Goal: Navigation & Orientation: Find specific page/section

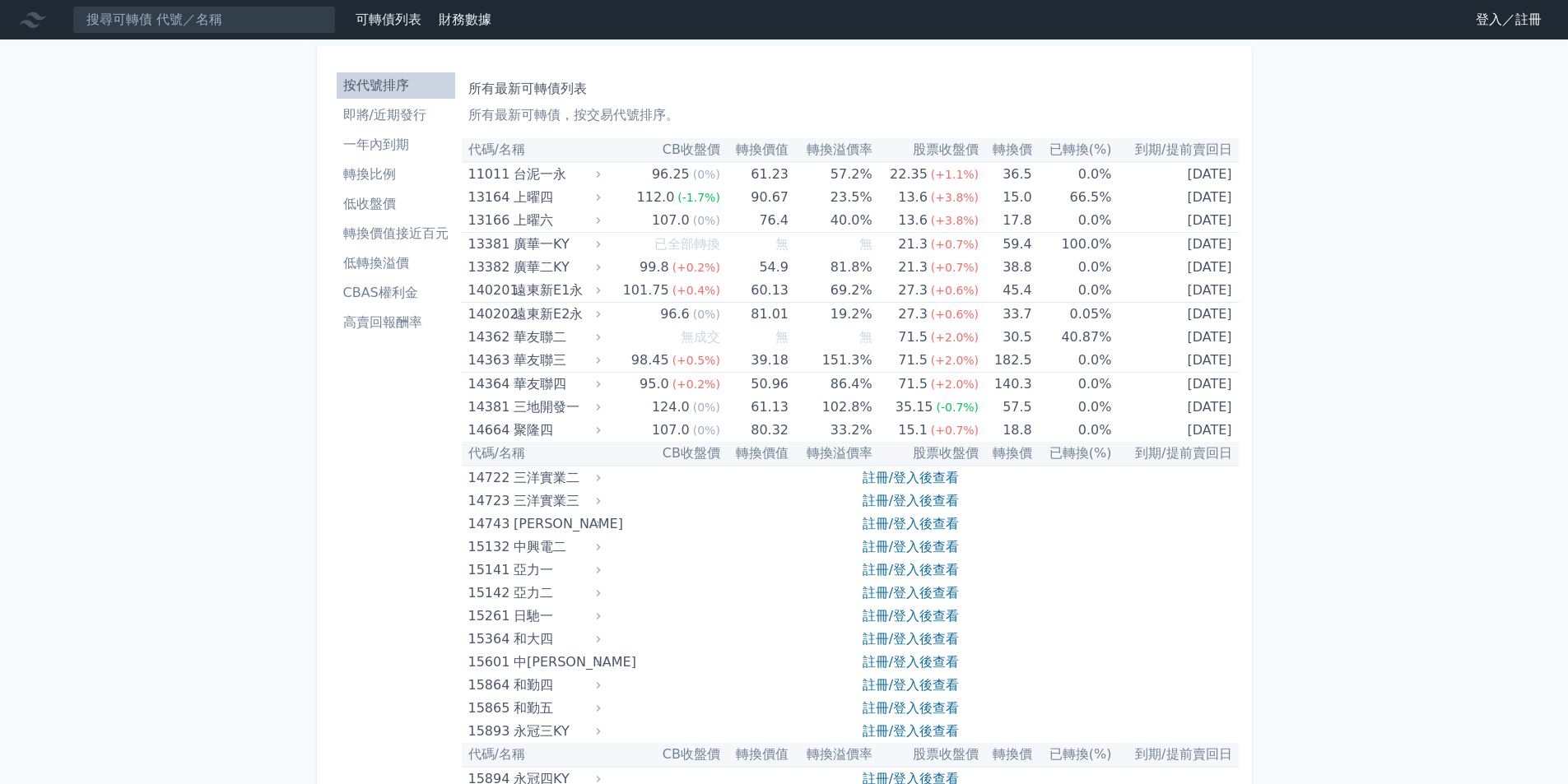
click at [1531, 20] on link "登入／註冊" at bounding box center [1508, 20] width 92 height 26
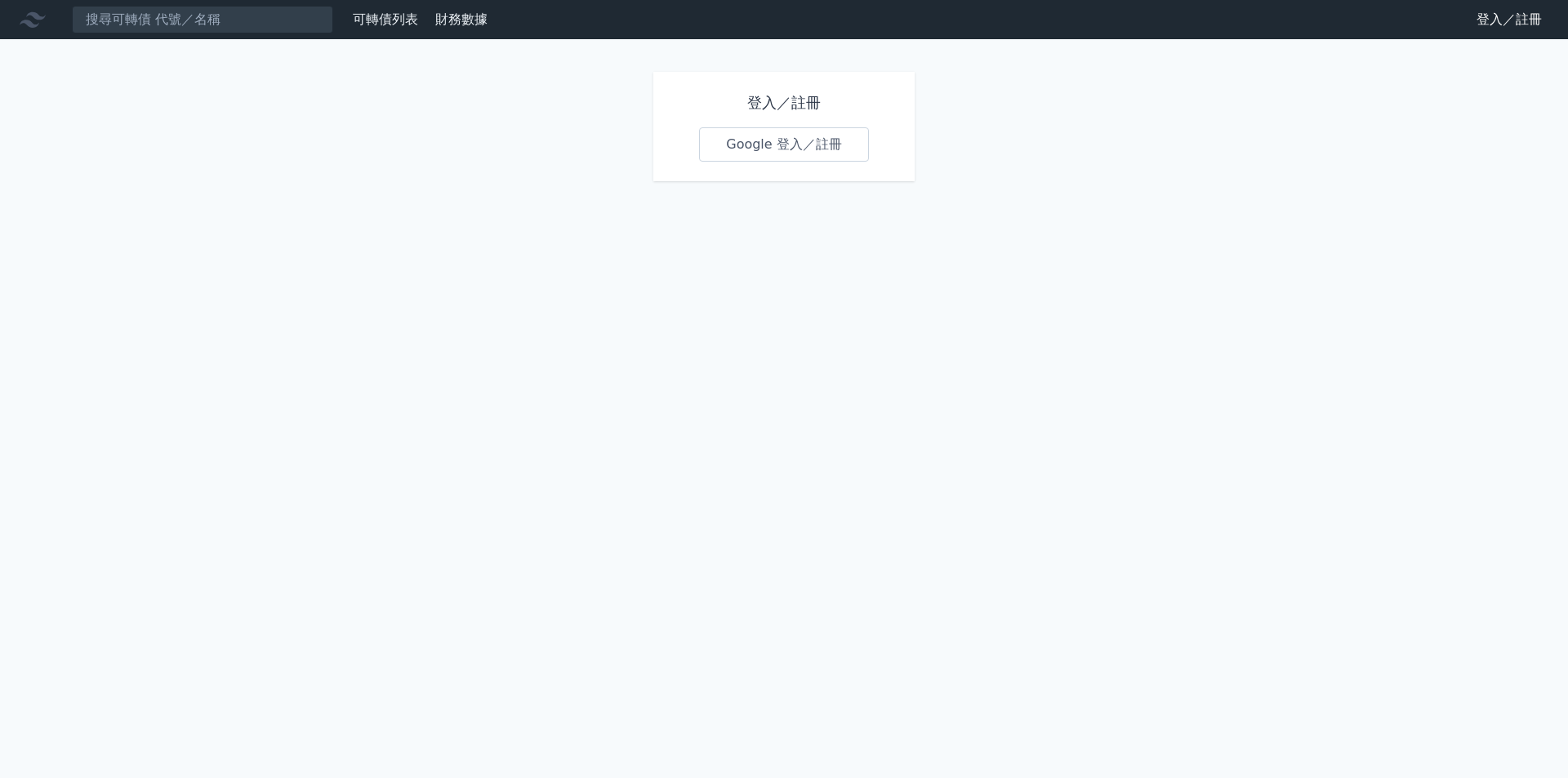
click at [778, 134] on link "Google 登入／註冊" at bounding box center [784, 144] width 170 height 35
click at [780, 150] on link "Google 登入／註冊" at bounding box center [784, 144] width 170 height 35
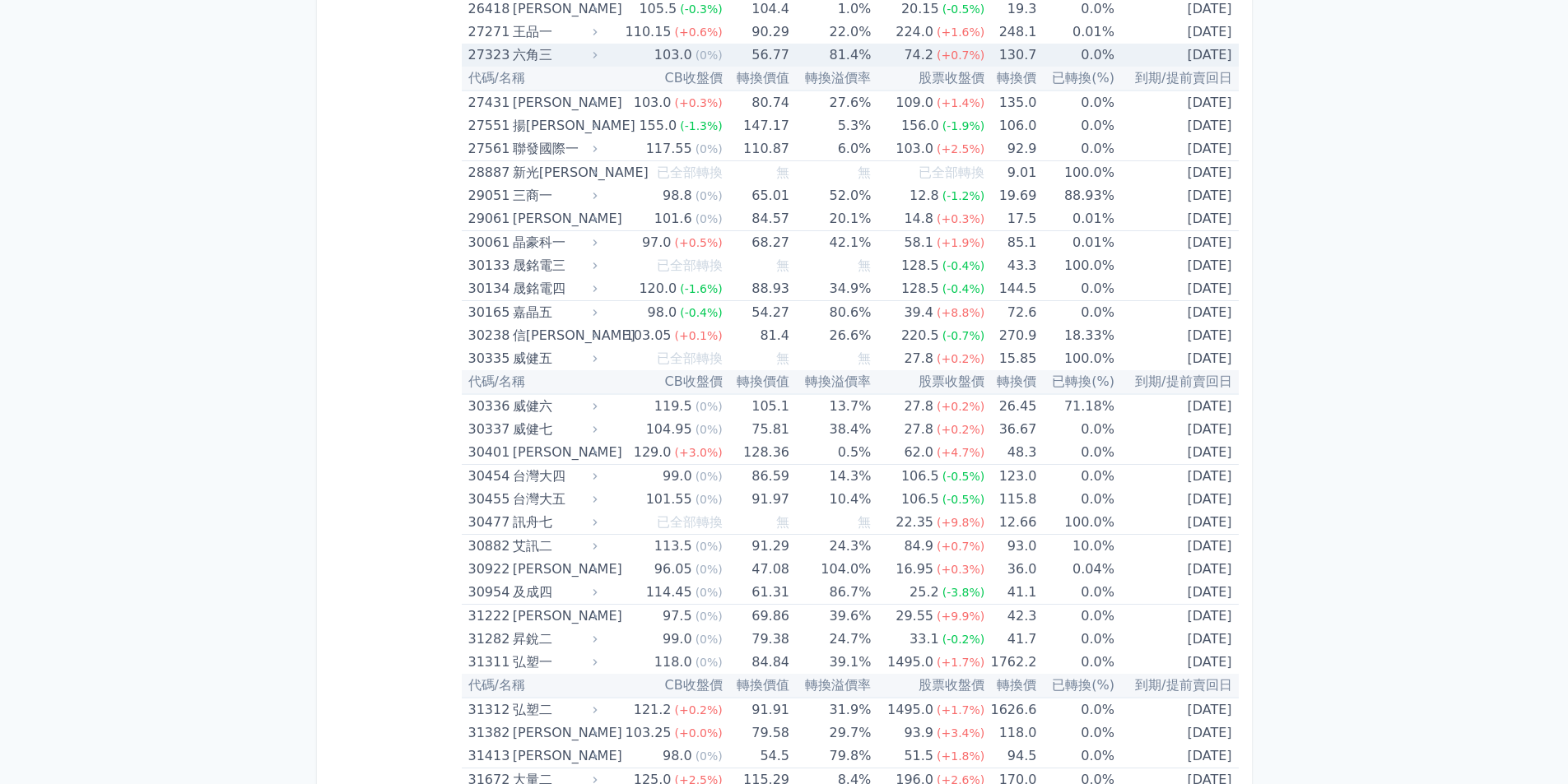
scroll to position [2223, 0]
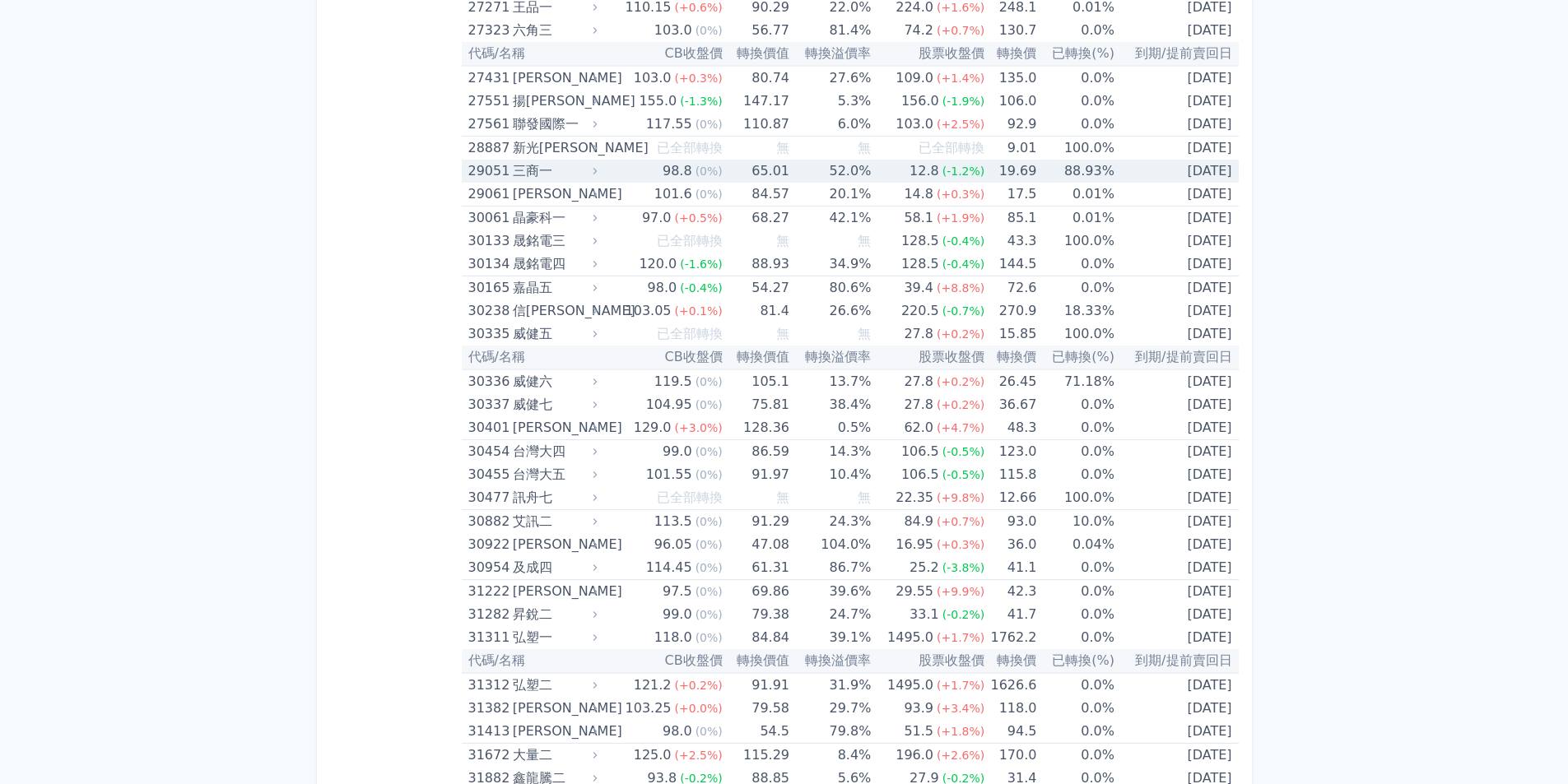
click at [499, 176] on div "29051" at bounding box center [488, 171] width 40 height 23
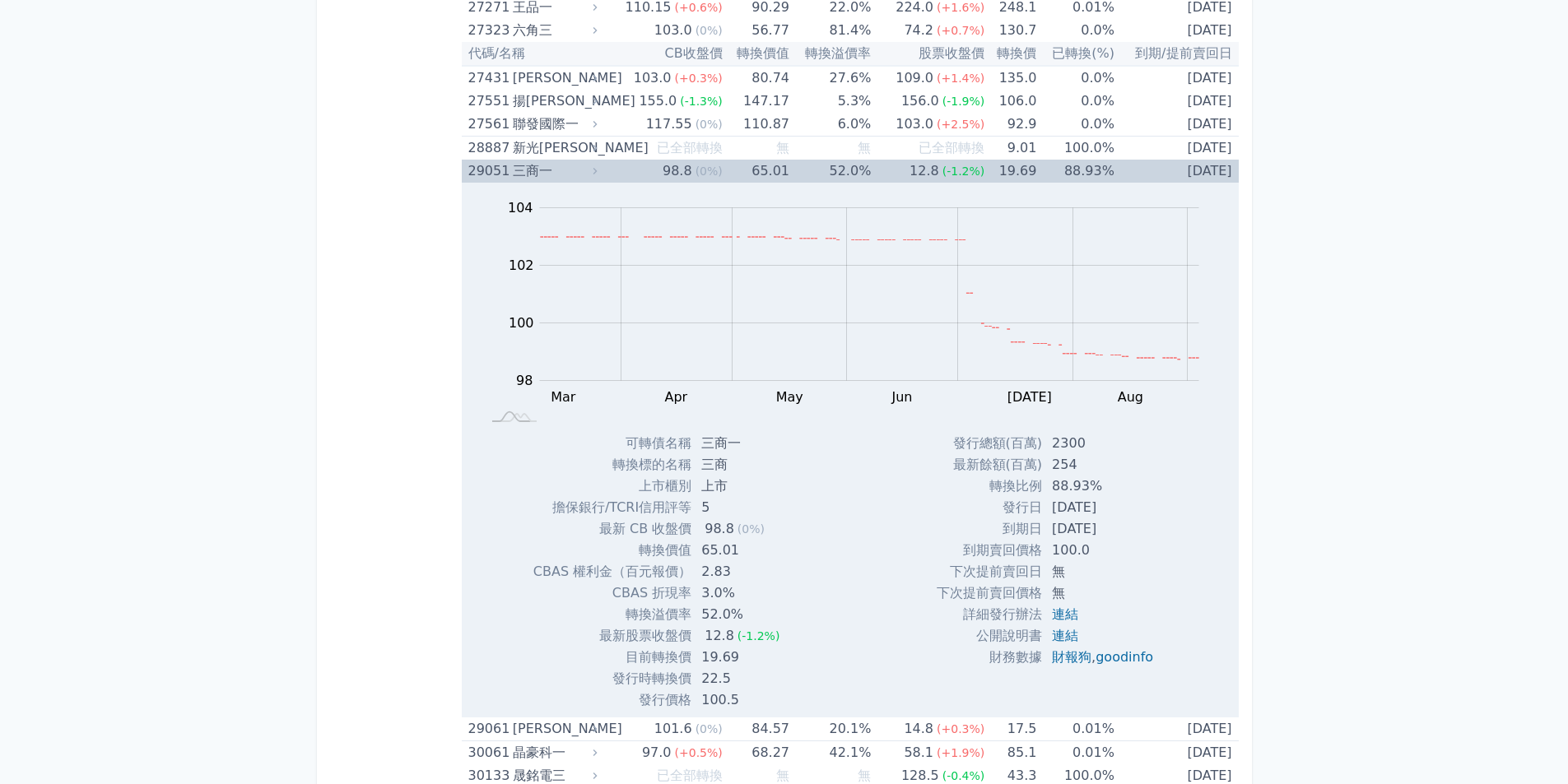
click at [499, 176] on div "29051" at bounding box center [488, 171] width 40 height 23
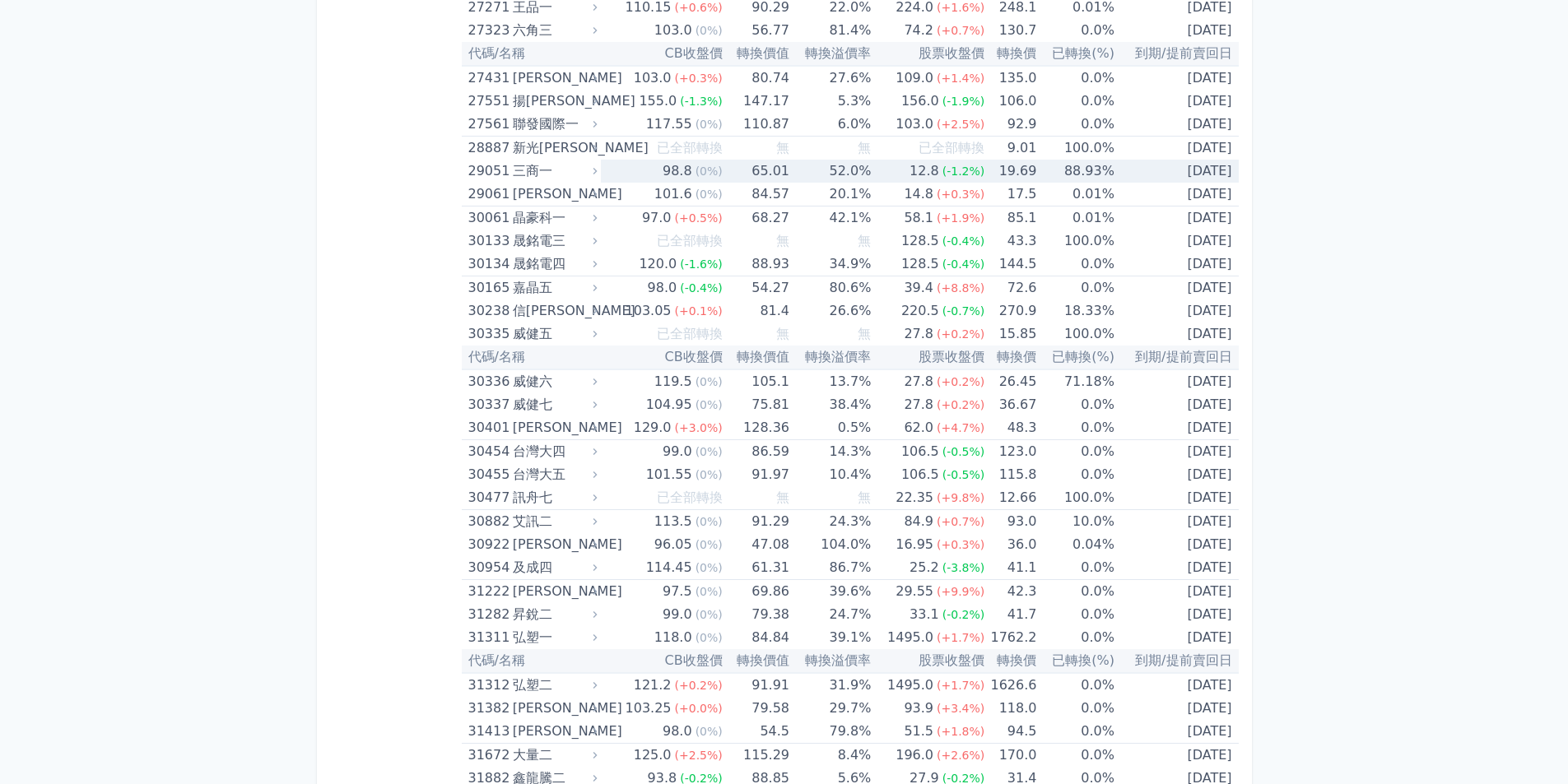
click at [499, 176] on div "29051" at bounding box center [488, 171] width 40 height 23
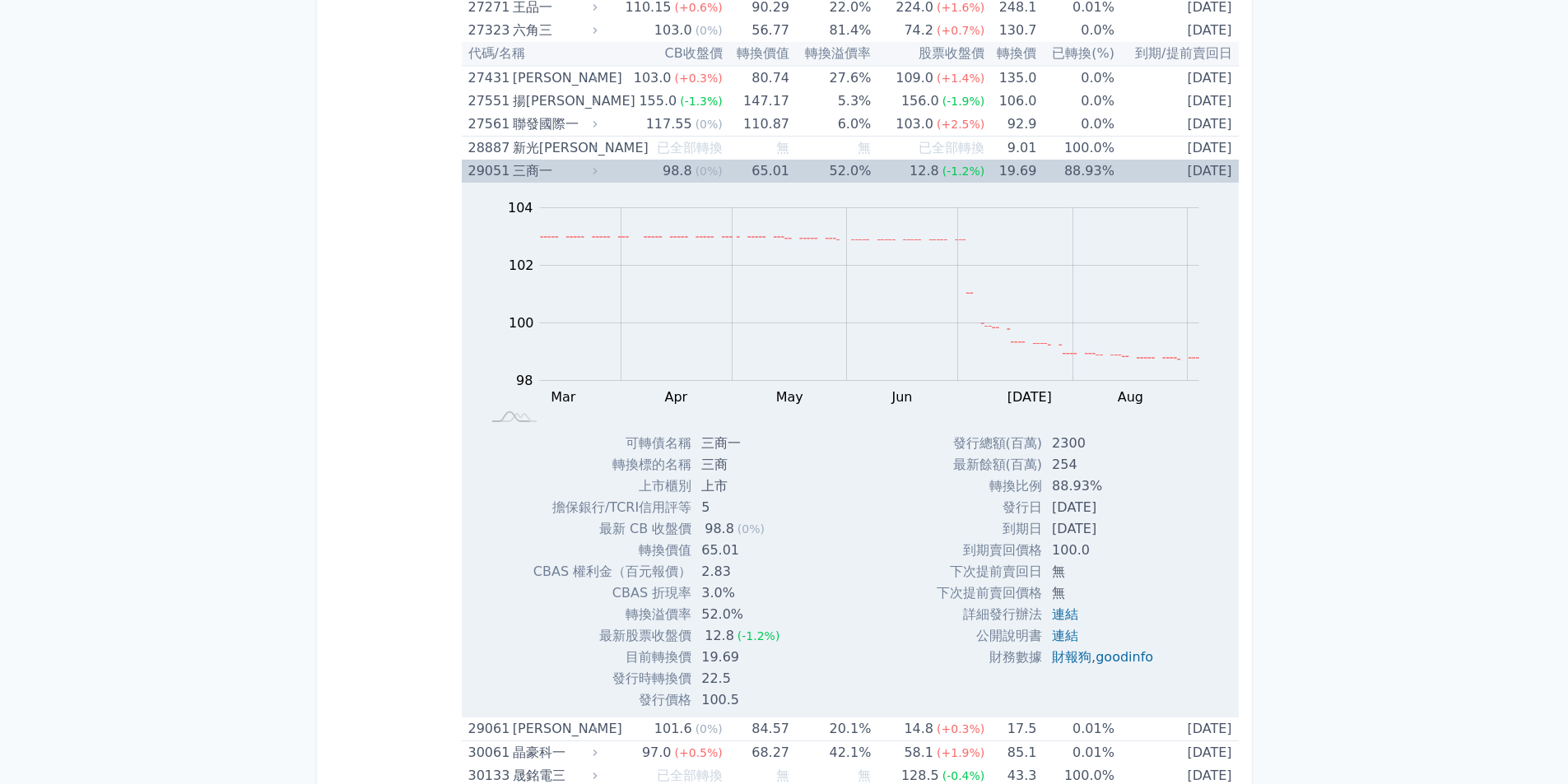
click at [1017, 169] on td "19.69" at bounding box center [1010, 171] width 52 height 23
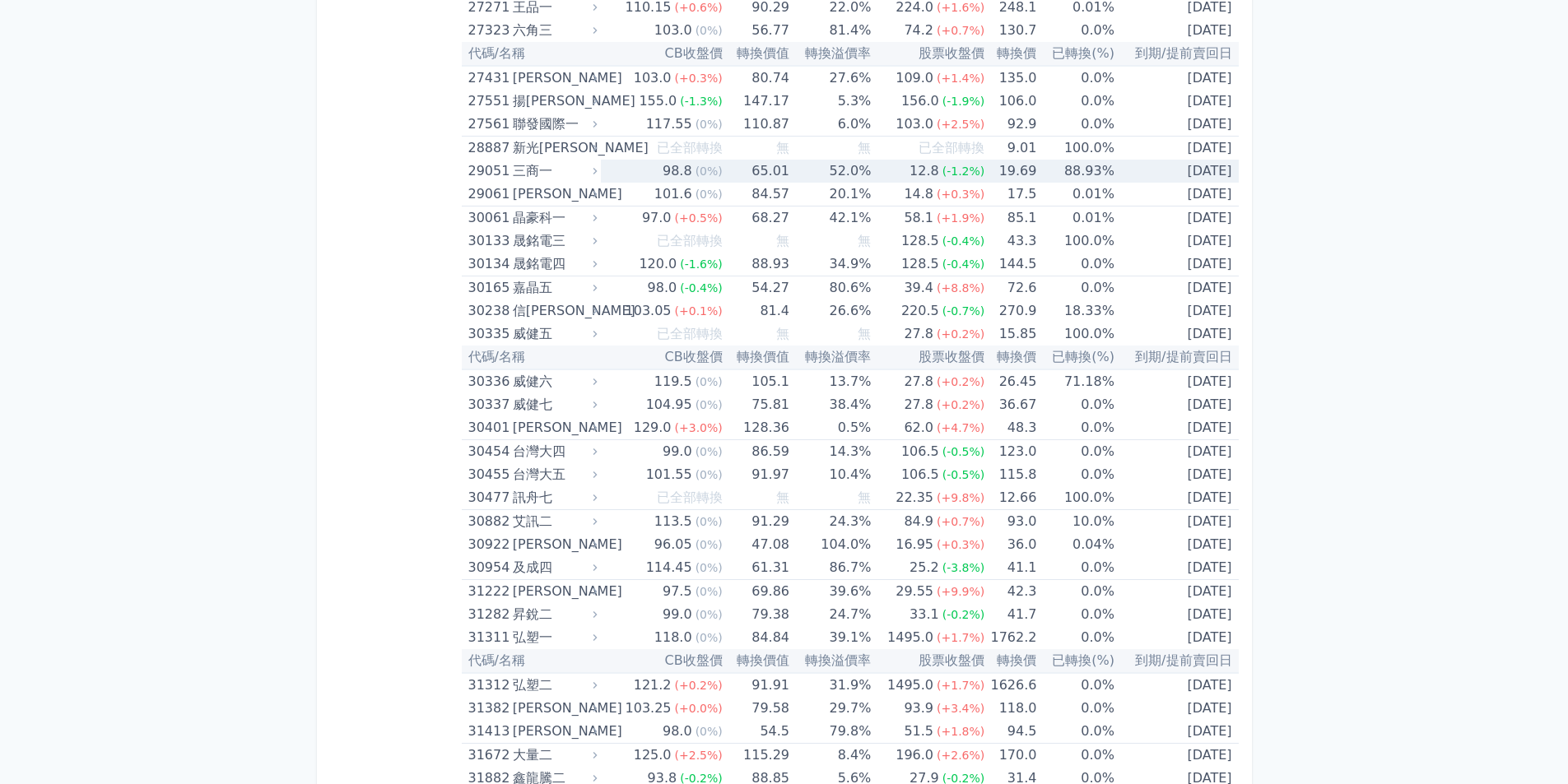
click at [1017, 169] on td "19.69" at bounding box center [1010, 171] width 52 height 23
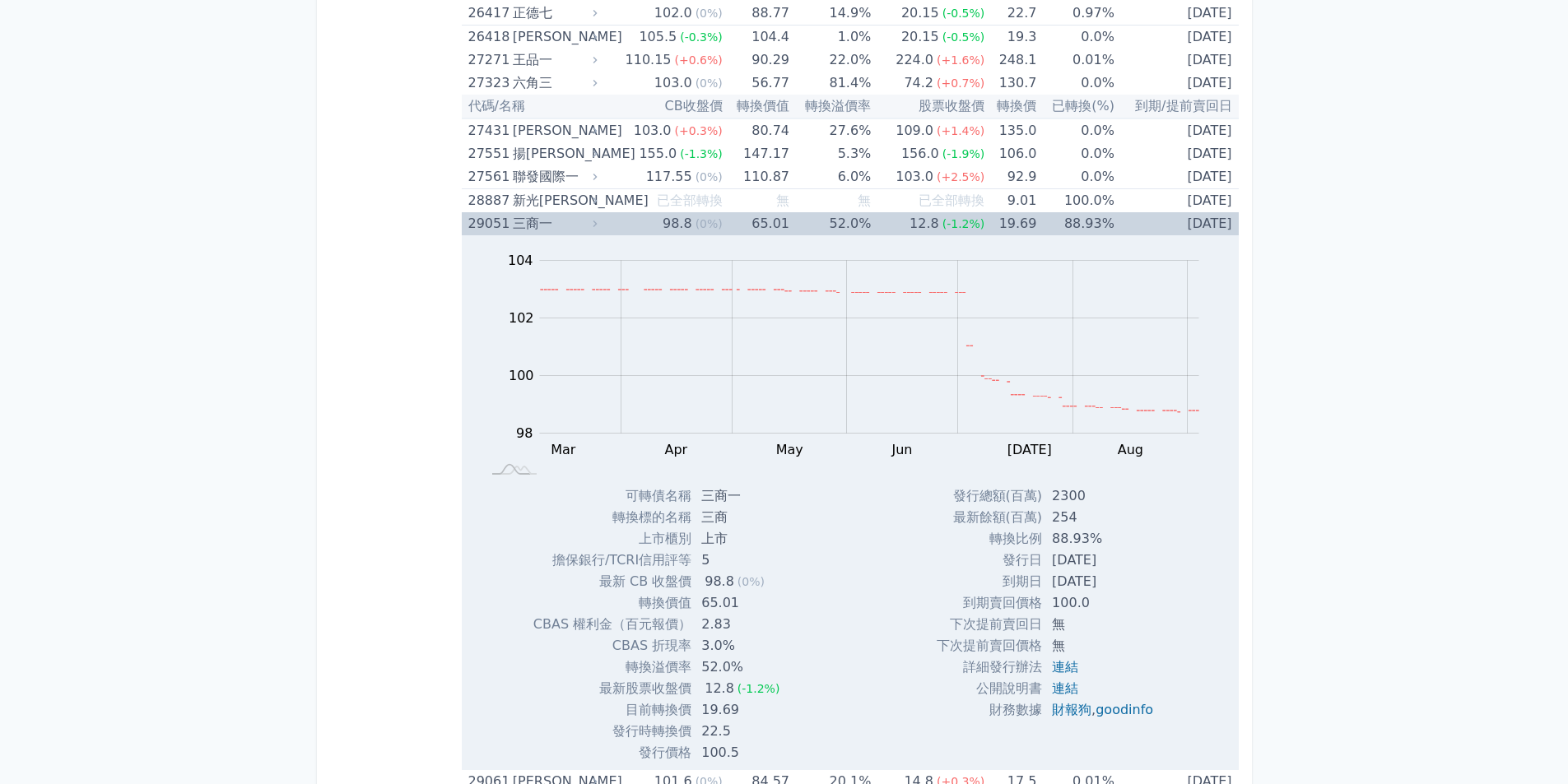
scroll to position [2140, 0]
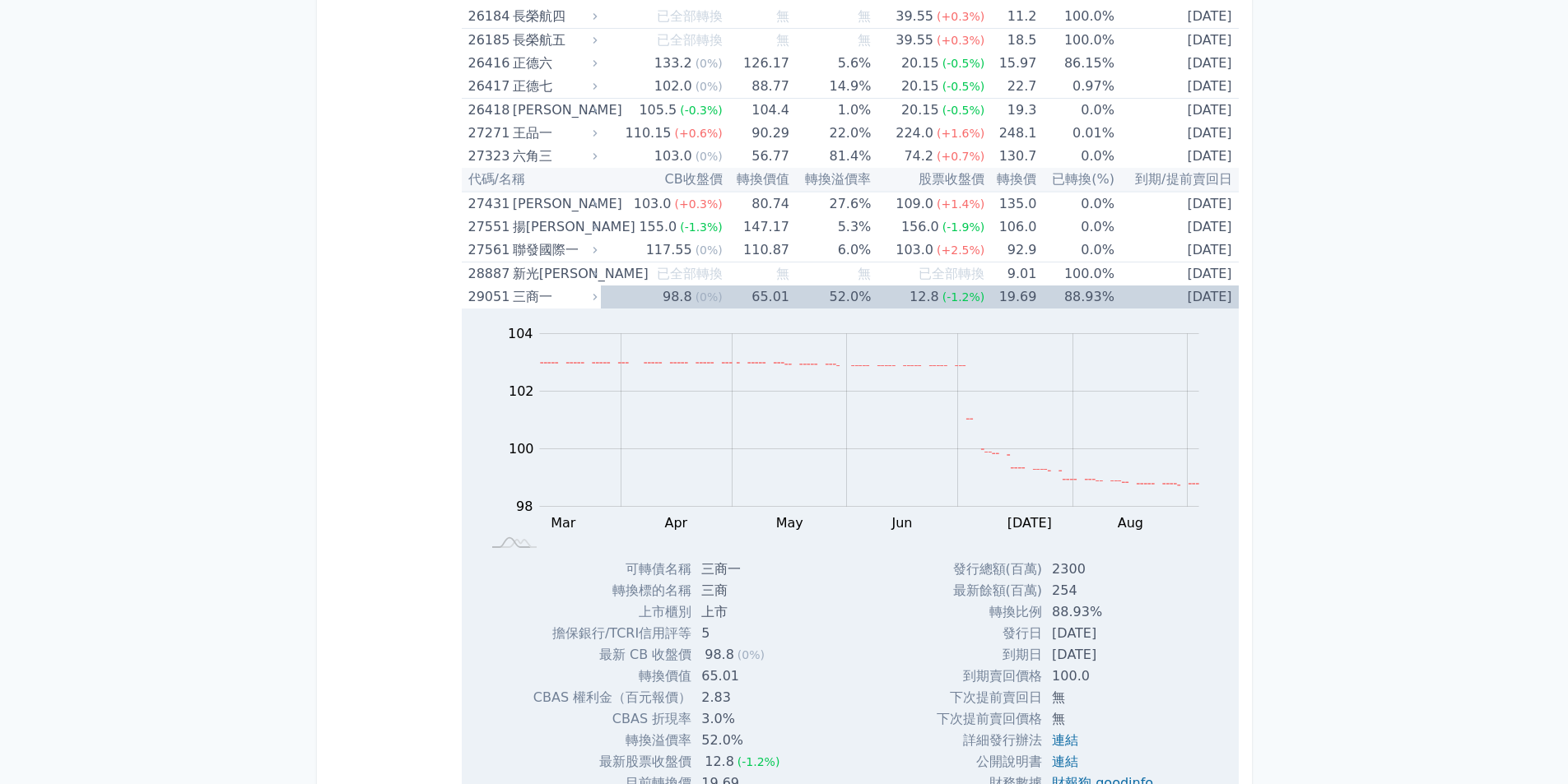
scroll to position [2057, 0]
